Goal: Information Seeking & Learning: Learn about a topic

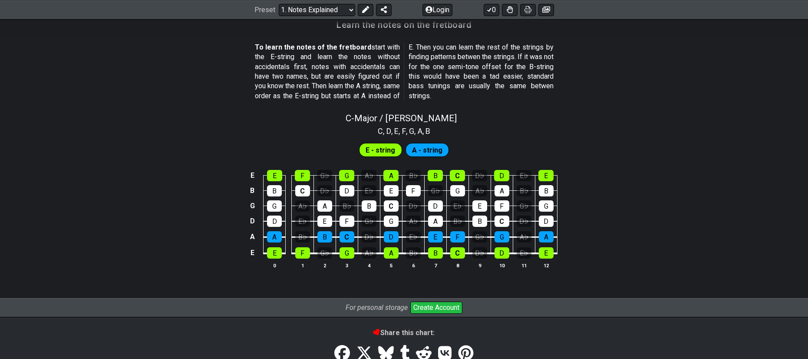
scroll to position [778, 0]
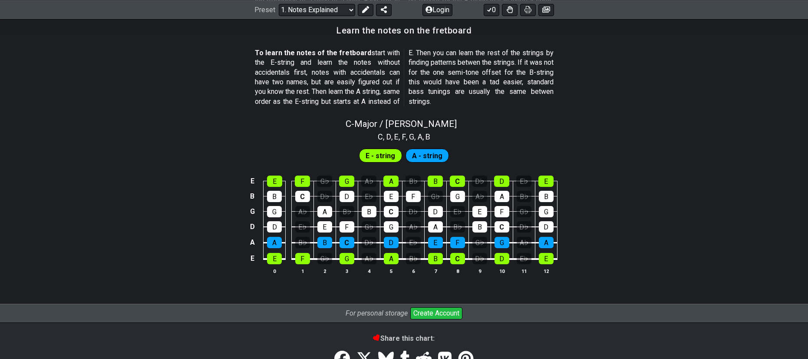
click at [375, 153] on span "E - string" at bounding box center [381, 155] width 30 height 13
click at [424, 155] on span "A - string" at bounding box center [427, 155] width 30 height 13
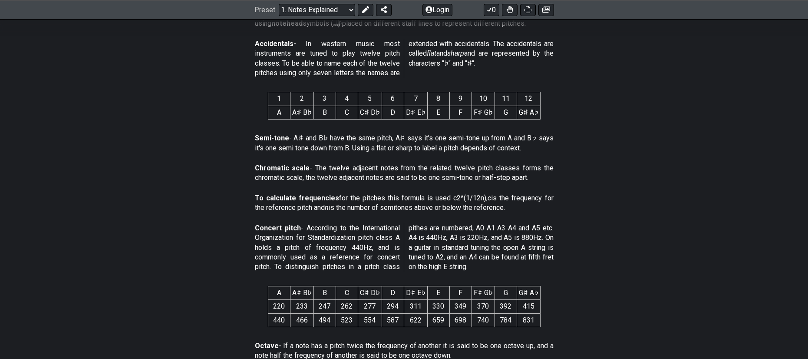
scroll to position [0, 0]
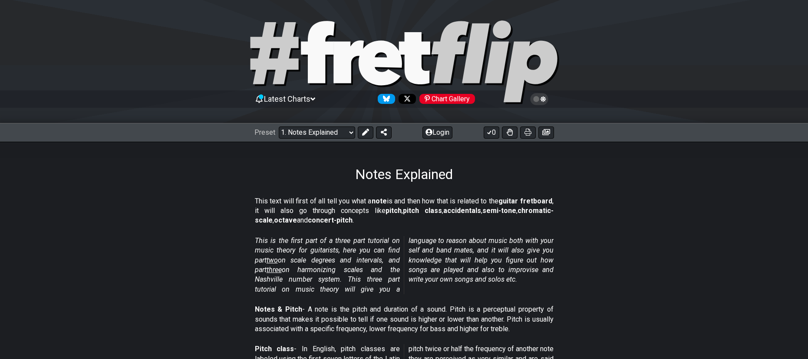
click at [307, 97] on span "Latest Charts" at bounding box center [287, 98] width 46 height 9
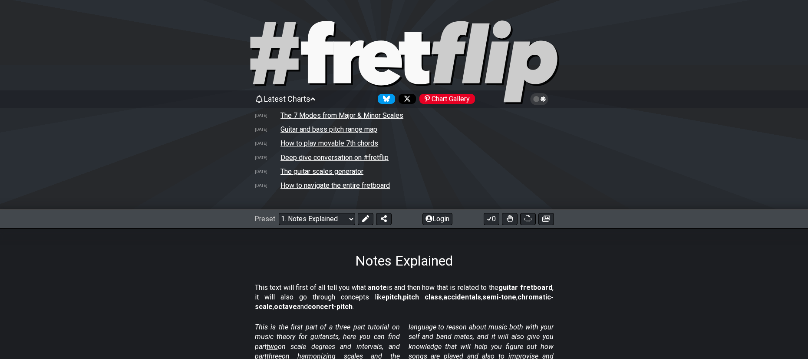
click at [307, 99] on span "Latest Charts" at bounding box center [287, 98] width 46 height 9
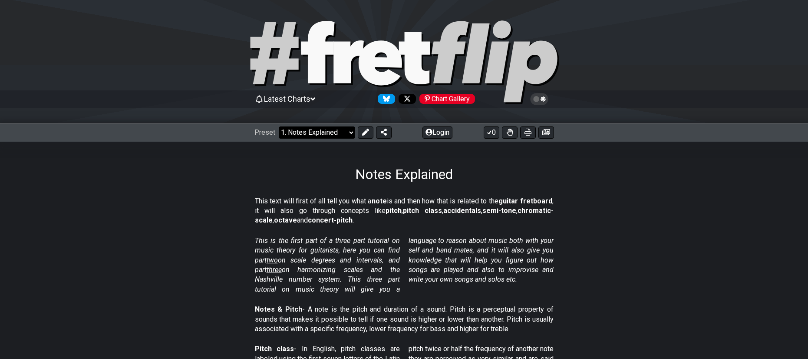
click at [331, 132] on select "Welcome to #fretflip! Initial Preset Custom Preset Minor Pentatonic Major Penta…" at bounding box center [317, 132] width 76 height 12
click at [279, 126] on select "Welcome to #fretflip! Initial Preset Custom Preset Minor Pentatonic Major Penta…" at bounding box center [317, 132] width 76 height 12
select select "/minor-pentatonic"
select select "C"
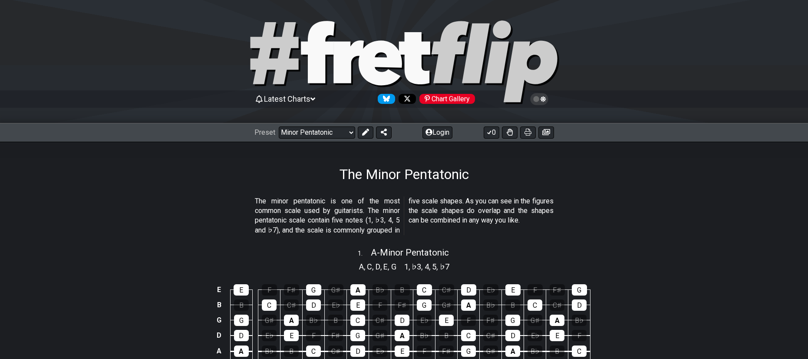
click at [93, 45] on div at bounding box center [404, 63] width 808 height 89
select select "/welcome"
select select "C"
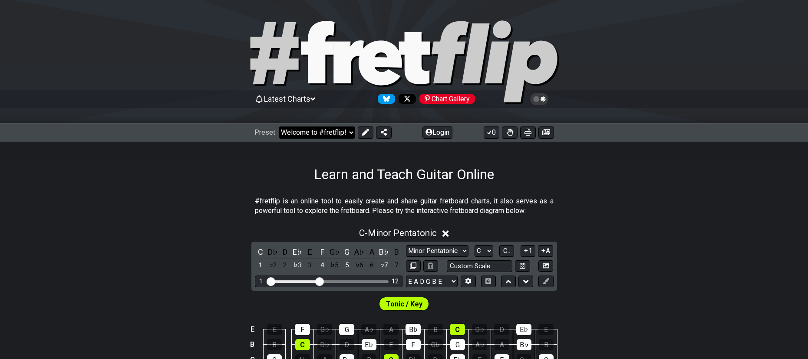
click at [337, 128] on select "Welcome to #fretflip! Initial Preset Custom Preset Minor Pentatonic Major Penta…" at bounding box center [317, 132] width 76 height 12
select select "/welcome"
click at [279, 126] on select "Welcome to #fretflip! Initial Preset Custom Preset Minor Pentatonic Major Penta…" at bounding box center [317, 132] width 76 height 12
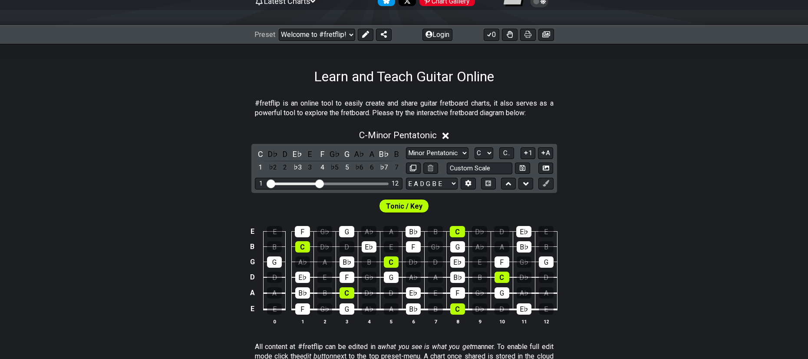
scroll to position [139, 0]
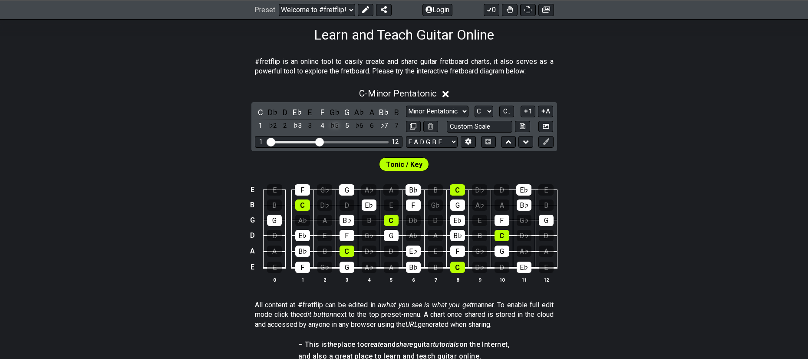
click at [338, 123] on div "♭5" at bounding box center [334, 126] width 11 height 12
click at [359, 123] on div "♭6" at bounding box center [359, 126] width 11 height 12
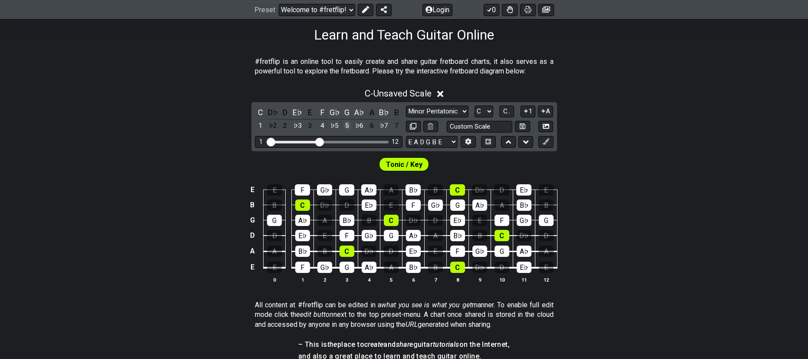
click at [350, 125] on div "5" at bounding box center [346, 126] width 11 height 12
click at [325, 124] on div "4" at bounding box center [321, 126] width 11 height 12
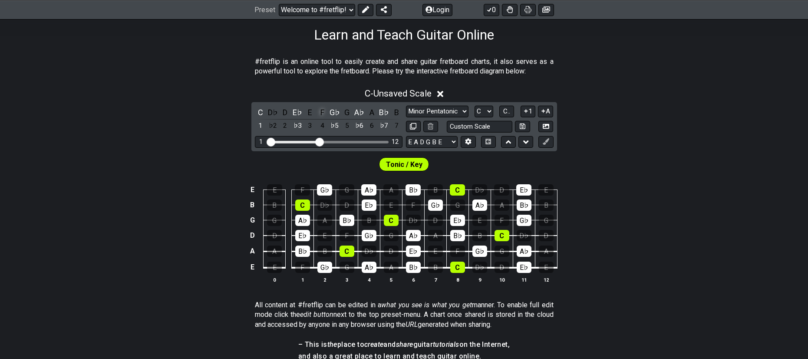
click at [325, 115] on div "F" at bounding box center [321, 112] width 11 height 12
click at [300, 114] on div "E♭" at bounding box center [297, 112] width 11 height 12
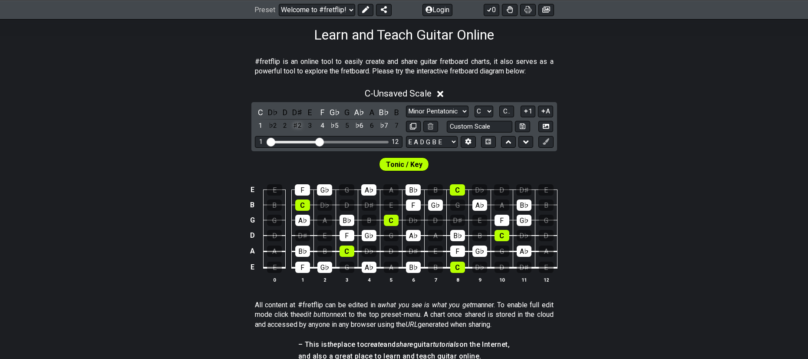
click at [300, 129] on div "♯2" at bounding box center [297, 126] width 11 height 12
click at [299, 128] on div "♯2" at bounding box center [297, 126] width 11 height 12
click at [330, 112] on div "G♭" at bounding box center [334, 112] width 11 height 12
click at [323, 109] on div "F" at bounding box center [321, 112] width 11 height 12
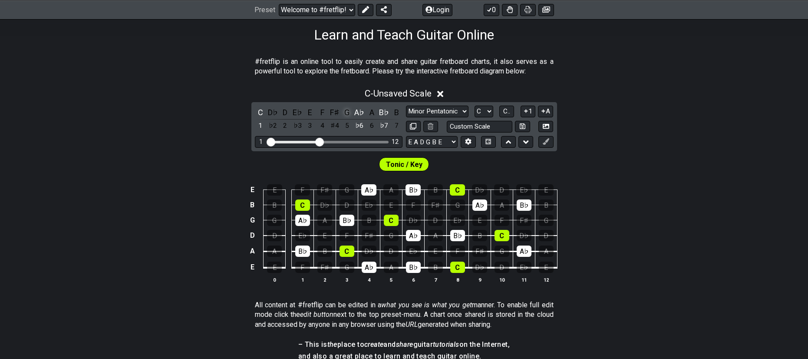
click at [346, 111] on div "G" at bounding box center [346, 112] width 11 height 12
click at [351, 111] on div "G" at bounding box center [346, 112] width 11 height 12
click at [365, 112] on div "C D♭ D E♭ E F F♯ G A♭ A B♭ B 1 ♭2 2 ♭3 3 4 ♯4 5 ♭6 6 ♭7 7" at bounding box center [329, 119] width 148 height 26
click at [362, 112] on div "A♭" at bounding box center [359, 112] width 11 height 12
click at [371, 114] on div "A" at bounding box center [371, 112] width 11 height 12
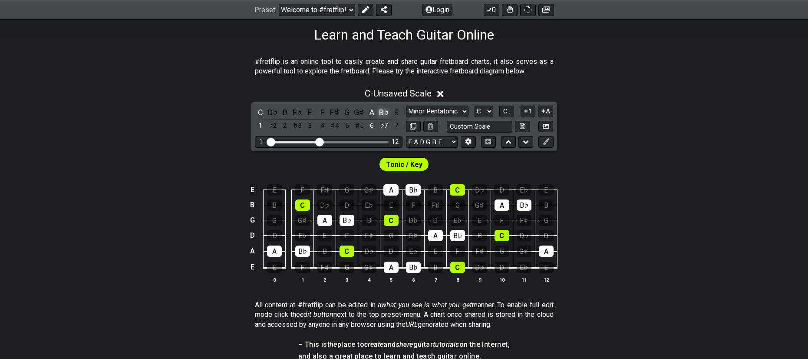
click at [383, 113] on div "B♭" at bounding box center [384, 112] width 11 height 12
click at [398, 112] on div "B" at bounding box center [396, 112] width 11 height 12
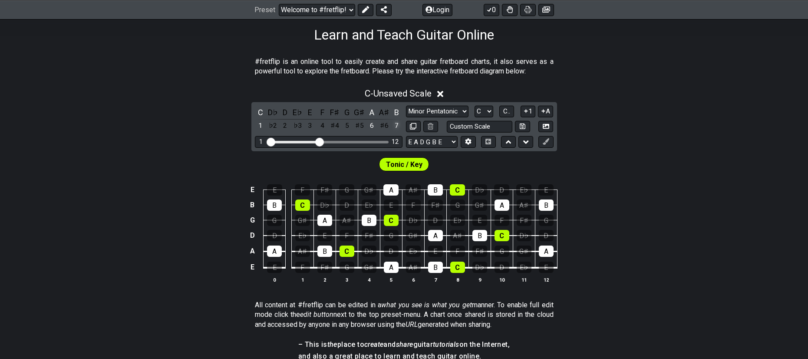
click at [399, 127] on div "7" at bounding box center [396, 126] width 11 height 12
click at [372, 126] on div "6" at bounding box center [371, 126] width 11 height 12
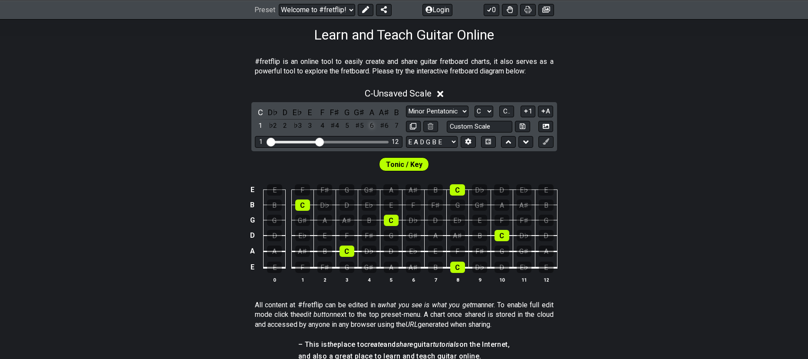
click at [368, 125] on div "6" at bounding box center [371, 126] width 11 height 12
click at [372, 127] on div "6" at bounding box center [371, 126] width 11 height 12
click at [271, 128] on div "♭2" at bounding box center [272, 126] width 11 height 12
click at [272, 128] on div "♭2" at bounding box center [272, 126] width 11 height 12
click at [263, 124] on div "1" at bounding box center [260, 126] width 11 height 12
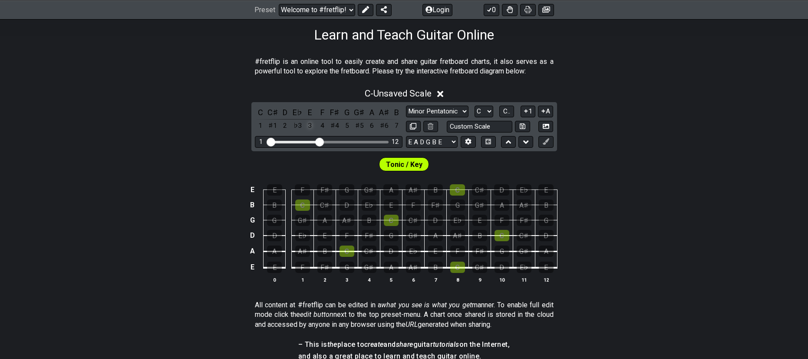
click at [314, 127] on div "3" at bounding box center [309, 126] width 11 height 12
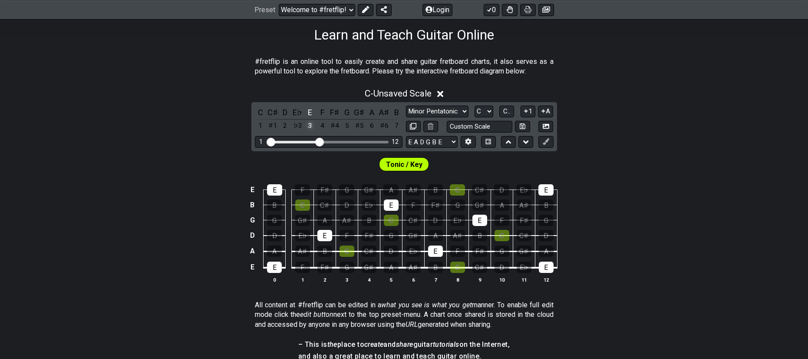
click at [314, 127] on div "3" at bounding box center [309, 126] width 11 height 12
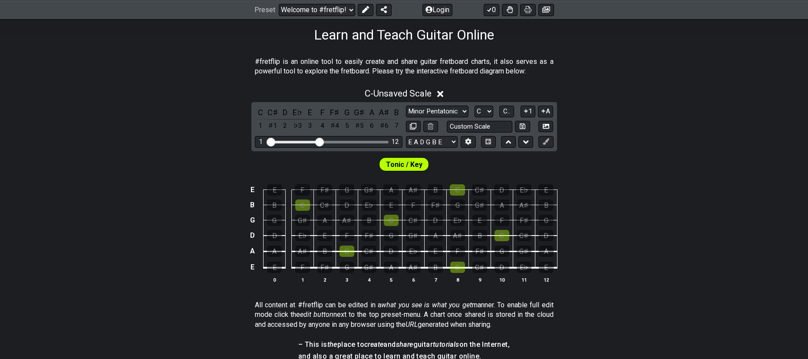
click at [423, 165] on div "Tonic / Key" at bounding box center [404, 164] width 50 height 14
drag, startPoint x: 402, startPoint y: 161, endPoint x: 401, endPoint y: 147, distance: 14.8
click at [402, 161] on span "Tonic / Key" at bounding box center [404, 164] width 36 height 13
click at [451, 113] on select "Minor Pentatonic Click to edit Minor Pentatonic Major Pentatonic Minor Blues Ma…" at bounding box center [437, 111] width 63 height 12
click at [406, 105] on select "Minor Pentatonic Click to edit Minor Pentatonic Major Pentatonic Minor Blues Ma…" at bounding box center [437, 111] width 63 height 12
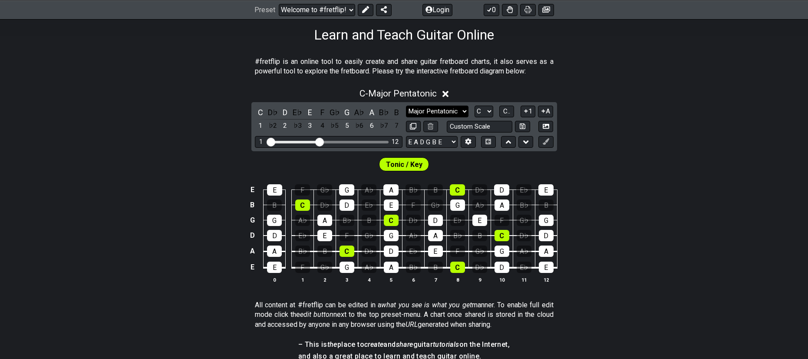
click at [435, 111] on select "Minor Pentatonic Click to edit Minor Pentatonic Major Pentatonic Minor Blues Ma…" at bounding box center [437, 111] width 63 height 12
select select "Minor Pentatonic"
click at [406, 105] on select "Minor Pentatonic Click to edit Minor Pentatonic Major Pentatonic Minor Blues Ma…" at bounding box center [437, 111] width 63 height 12
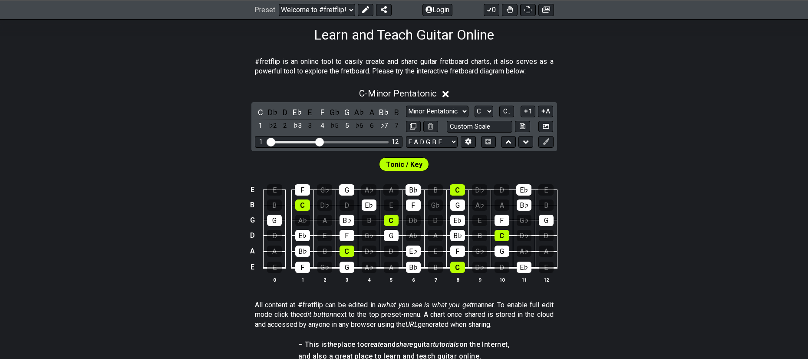
click at [627, 125] on div "C - Minor Pentatonic C D♭ D E♭ E F G♭ G A♭ A B♭ B 1 ♭2 2 ♭3 3 4 ♭5 5 ♭6 6 ♭7 7 …" at bounding box center [404, 189] width 808 height 212
click at [77, 43] on div "#fretflip is an online tool to easily create and share guitar fretboard charts,…" at bounding box center [404, 303] width 808 height 520
click at [436, 10] on button "Login" at bounding box center [437, 9] width 30 height 12
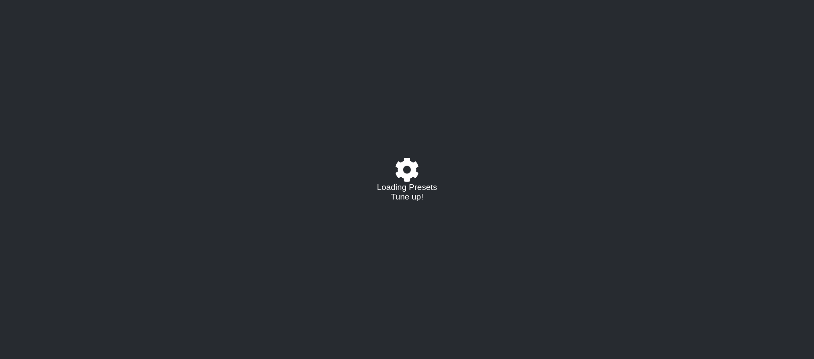
select select "C"
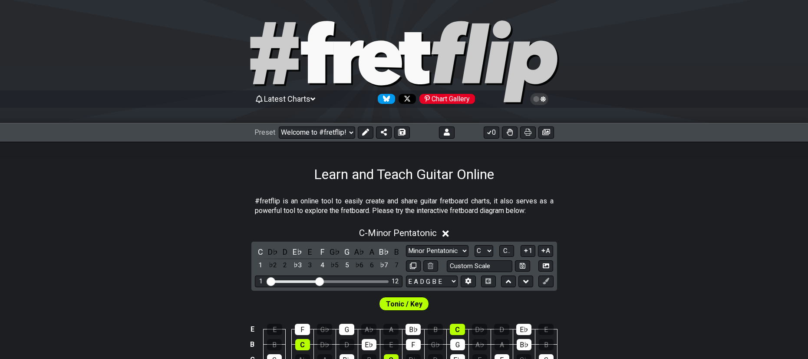
drag, startPoint x: 557, startPoint y: 264, endPoint x: 641, endPoint y: 186, distance: 114.6
click at [550, 133] on icon at bounding box center [546, 132] width 8 height 6
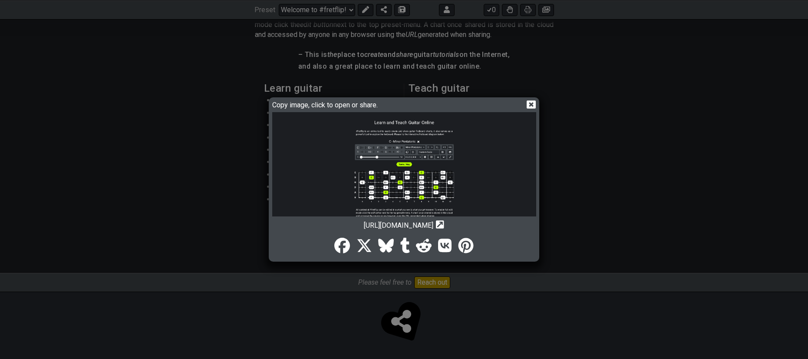
scroll to position [424, 0]
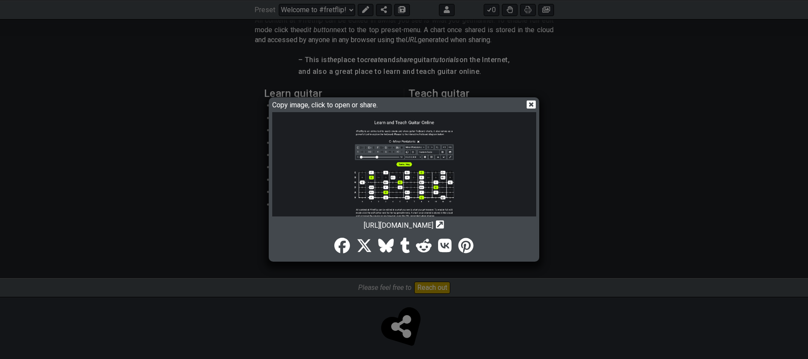
click at [534, 106] on icon at bounding box center [531, 104] width 9 height 8
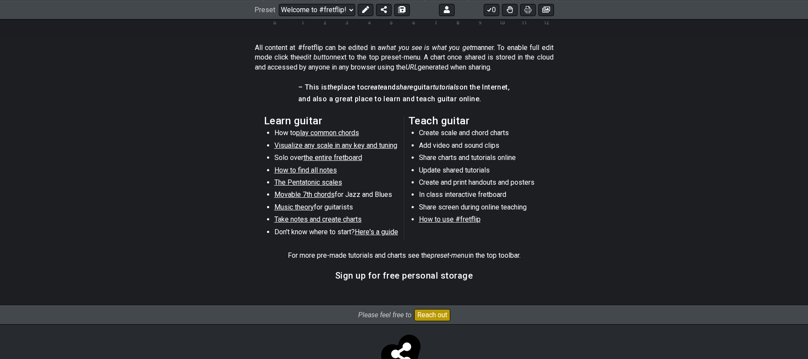
scroll to position [429, 0]
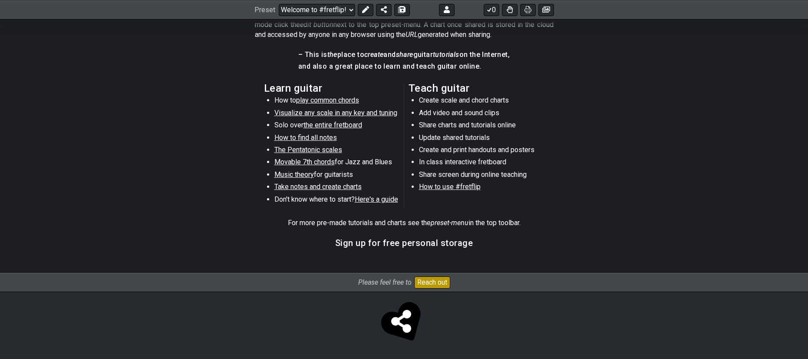
click at [481, 264] on div "#fretflip is an online tool to easily create and share guitar fretboard charts,…" at bounding box center [404, 13] width 808 height 520
click at [400, 243] on h3 "Sign up for free personal storage" at bounding box center [404, 243] width 138 height 10
click at [406, 329] on icon at bounding box center [401, 321] width 20 height 23
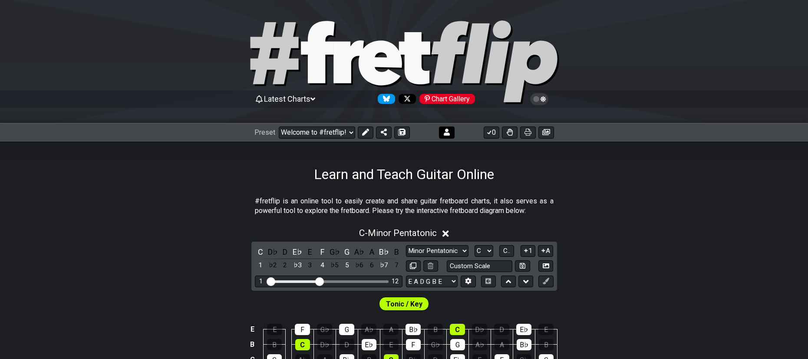
click at [448, 132] on icon at bounding box center [447, 131] width 6 height 7
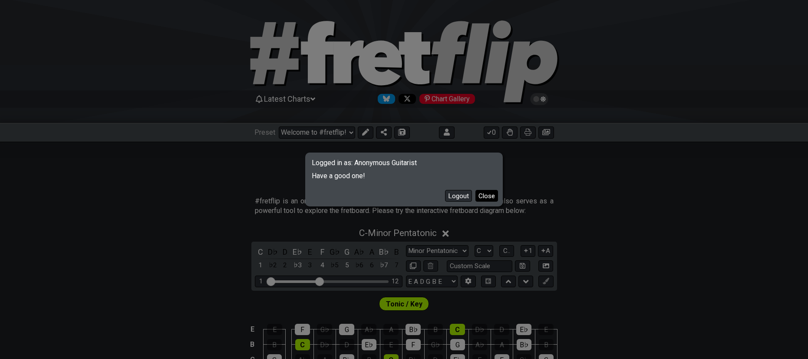
click at [488, 198] on button "Close" at bounding box center [486, 196] width 23 height 12
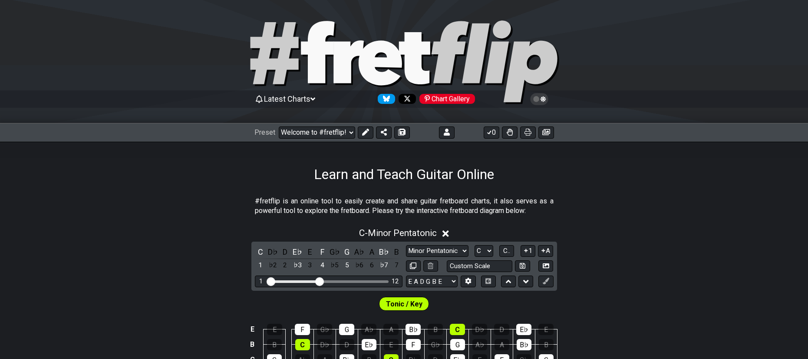
click at [540, 98] on icon at bounding box center [539, 99] width 8 height 8
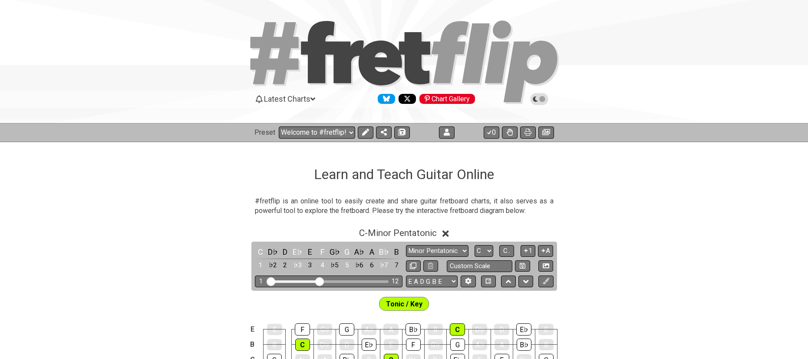
click at [540, 99] on icon at bounding box center [539, 99] width 8 height 8
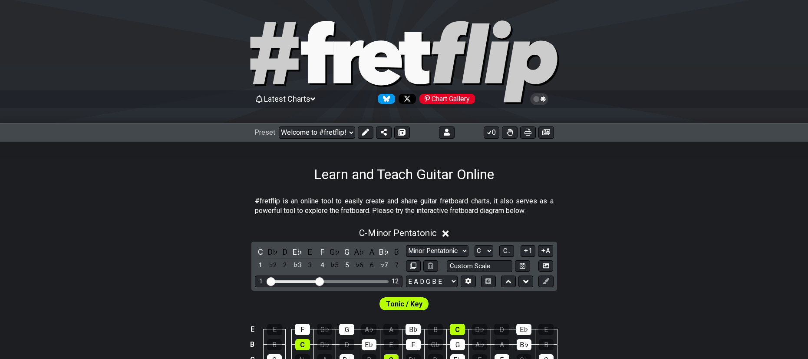
click at [285, 99] on span "Latest Charts" at bounding box center [287, 98] width 46 height 9
